Goal: Browse casually

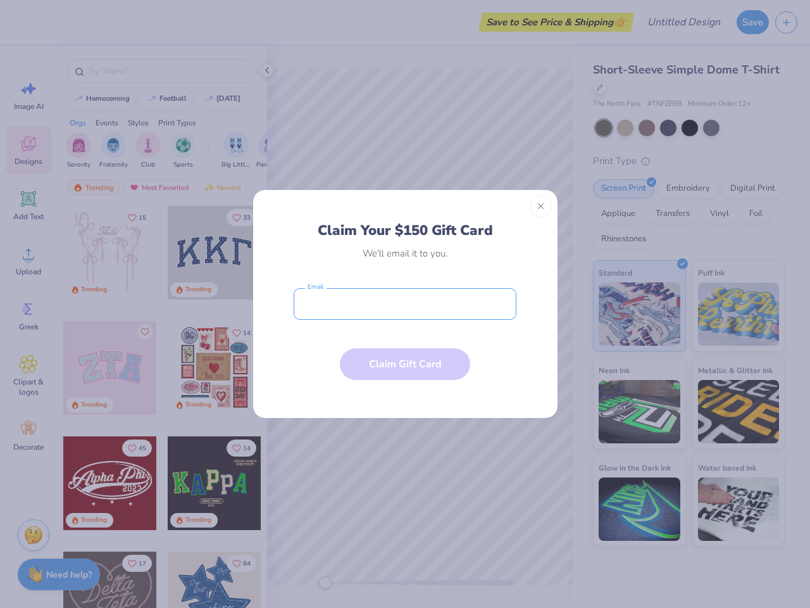
click at [405, 304] on input "email" at bounding box center [405, 304] width 223 height 32
click at [541, 206] on button "Close" at bounding box center [541, 207] width 22 height 22
